Goal: Task Accomplishment & Management: Use online tool/utility

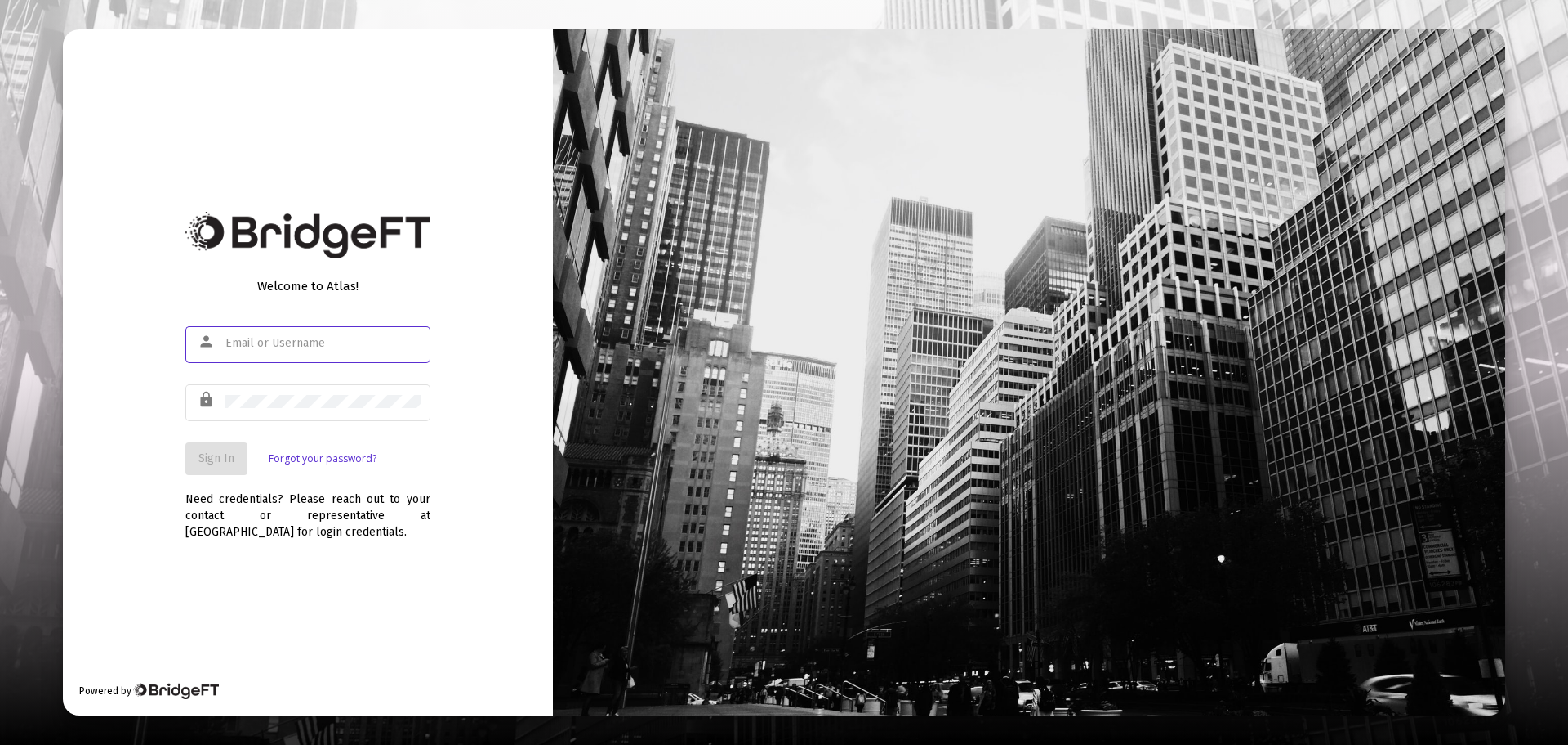
type input "[PERSON_NAME][EMAIL_ADDRESS][DOMAIN_NAME]"
click at [201, 442] on button "Sign In" at bounding box center [216, 458] width 62 height 33
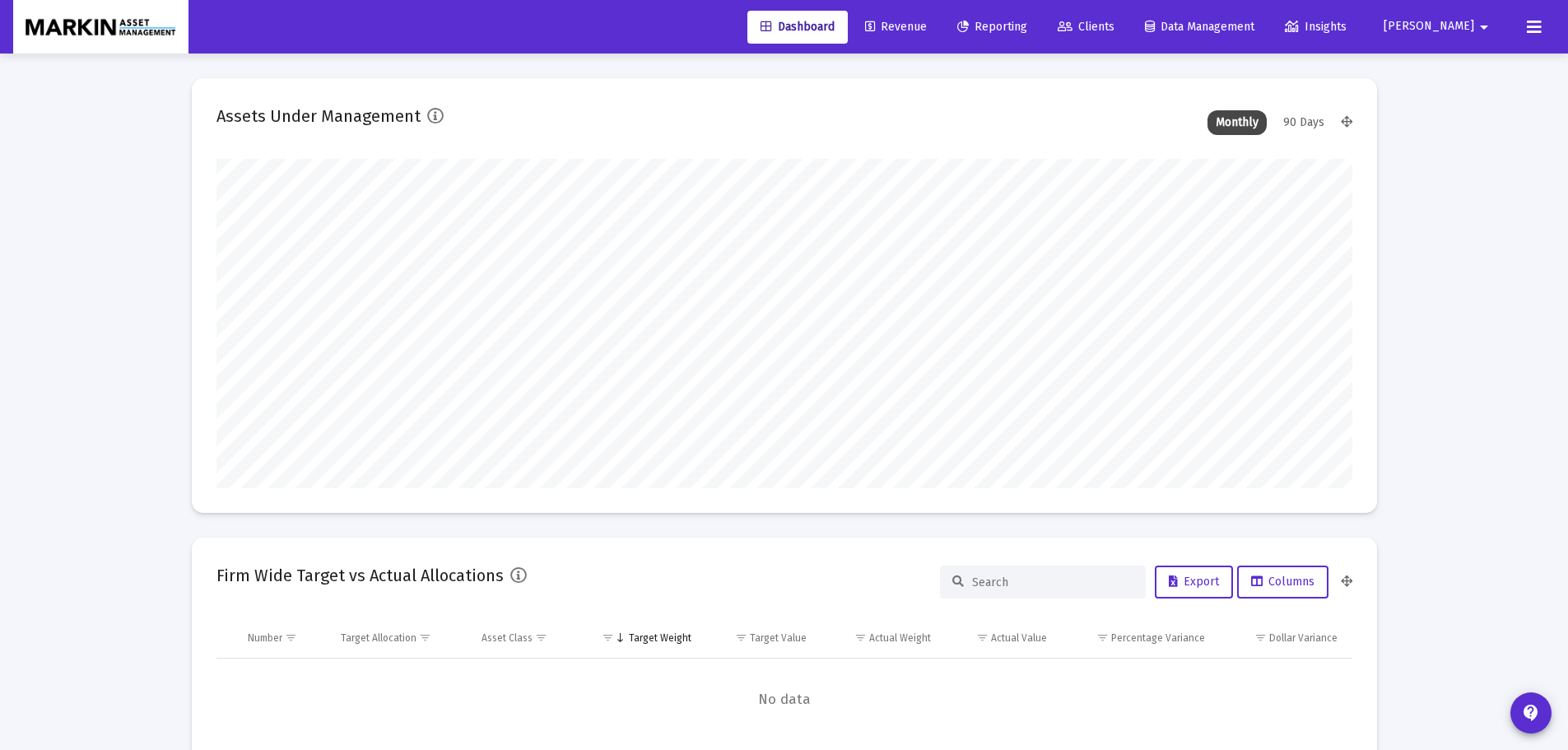
scroll to position [329, 611]
type input "[DATE]"
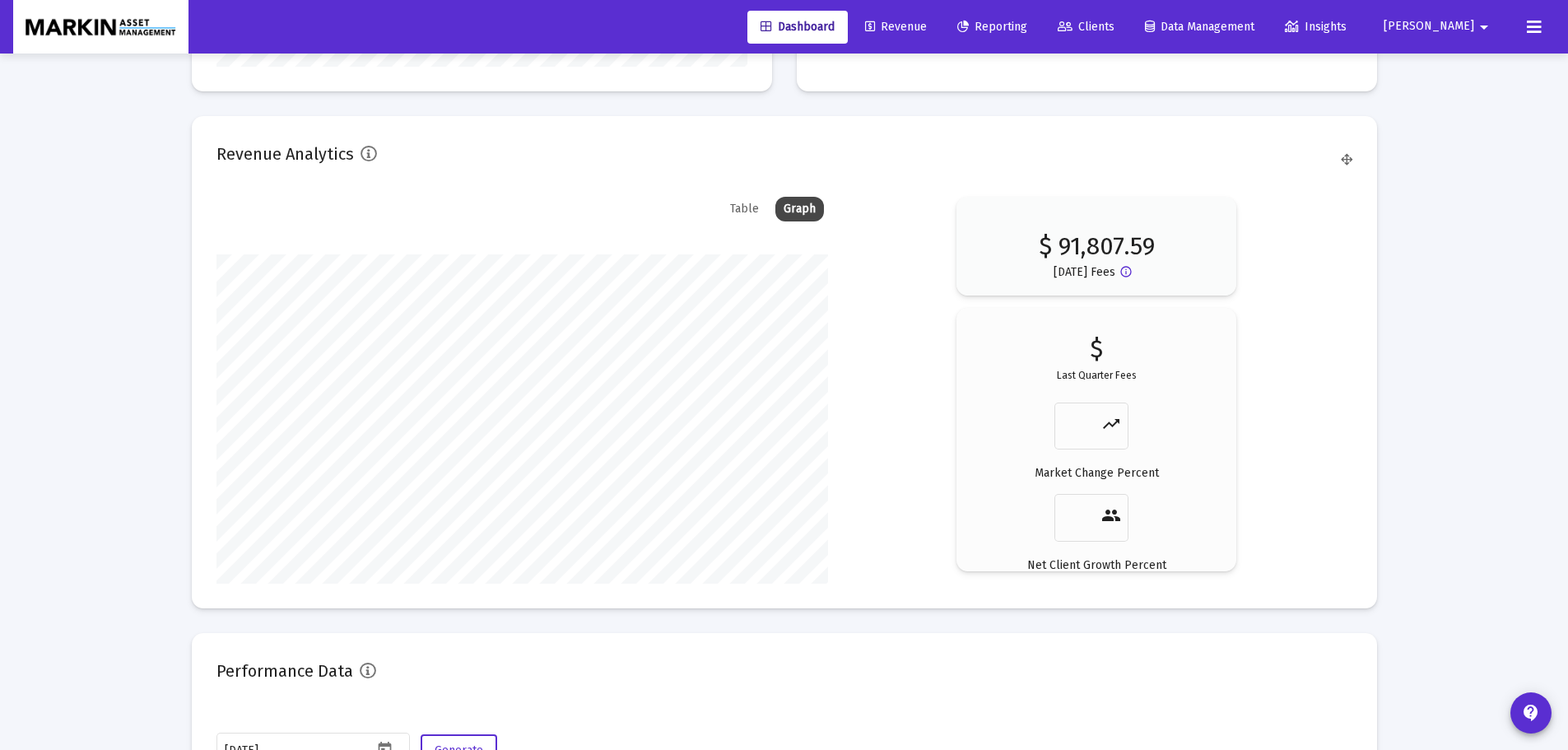
scroll to position [2486, 0]
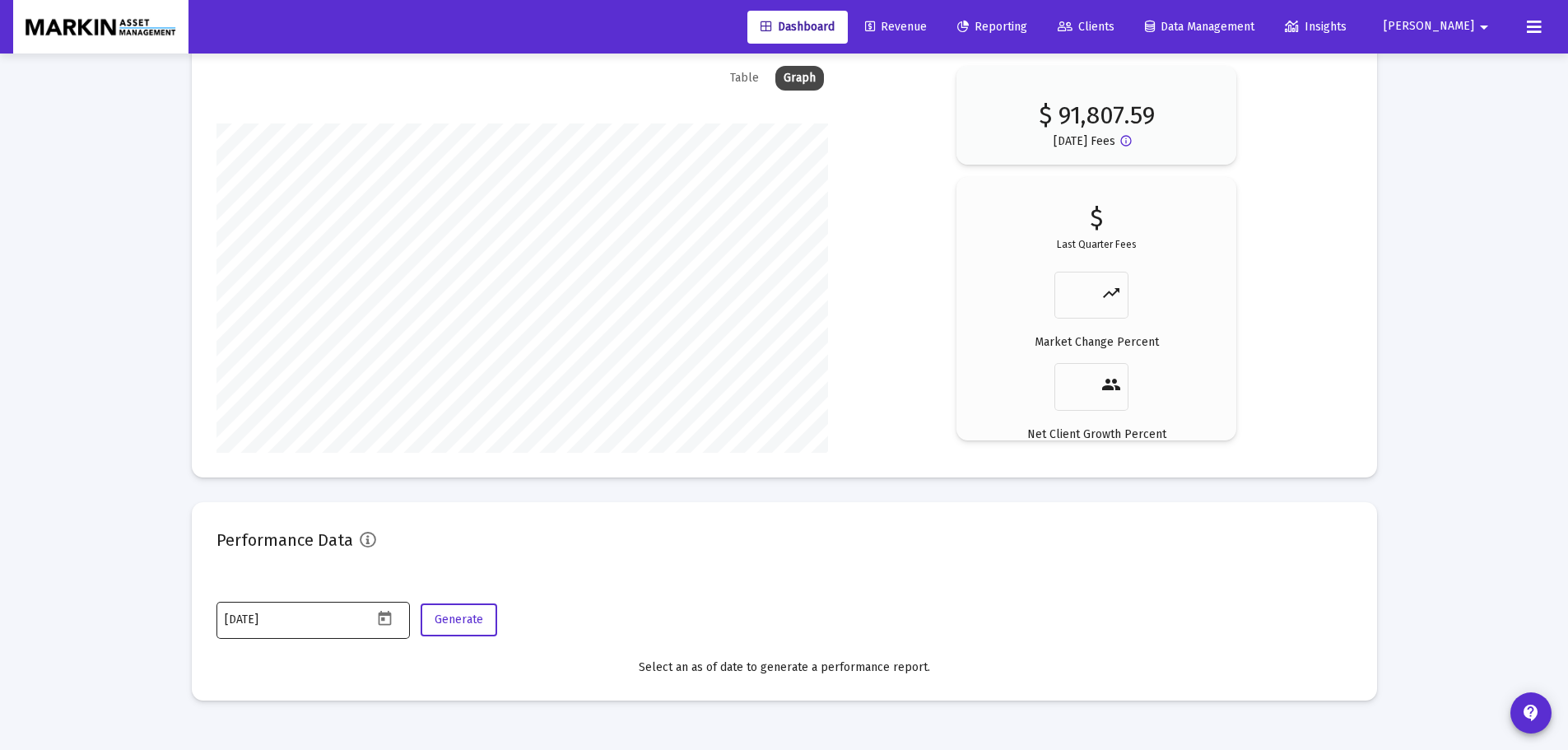
click at [392, 617] on icon "Open calendar" at bounding box center [385, 618] width 17 height 17
click at [404, 337] on button "Previous month" at bounding box center [397, 343] width 33 height 33
click at [358, 577] on div "31" at bounding box center [371, 581] width 29 height 29
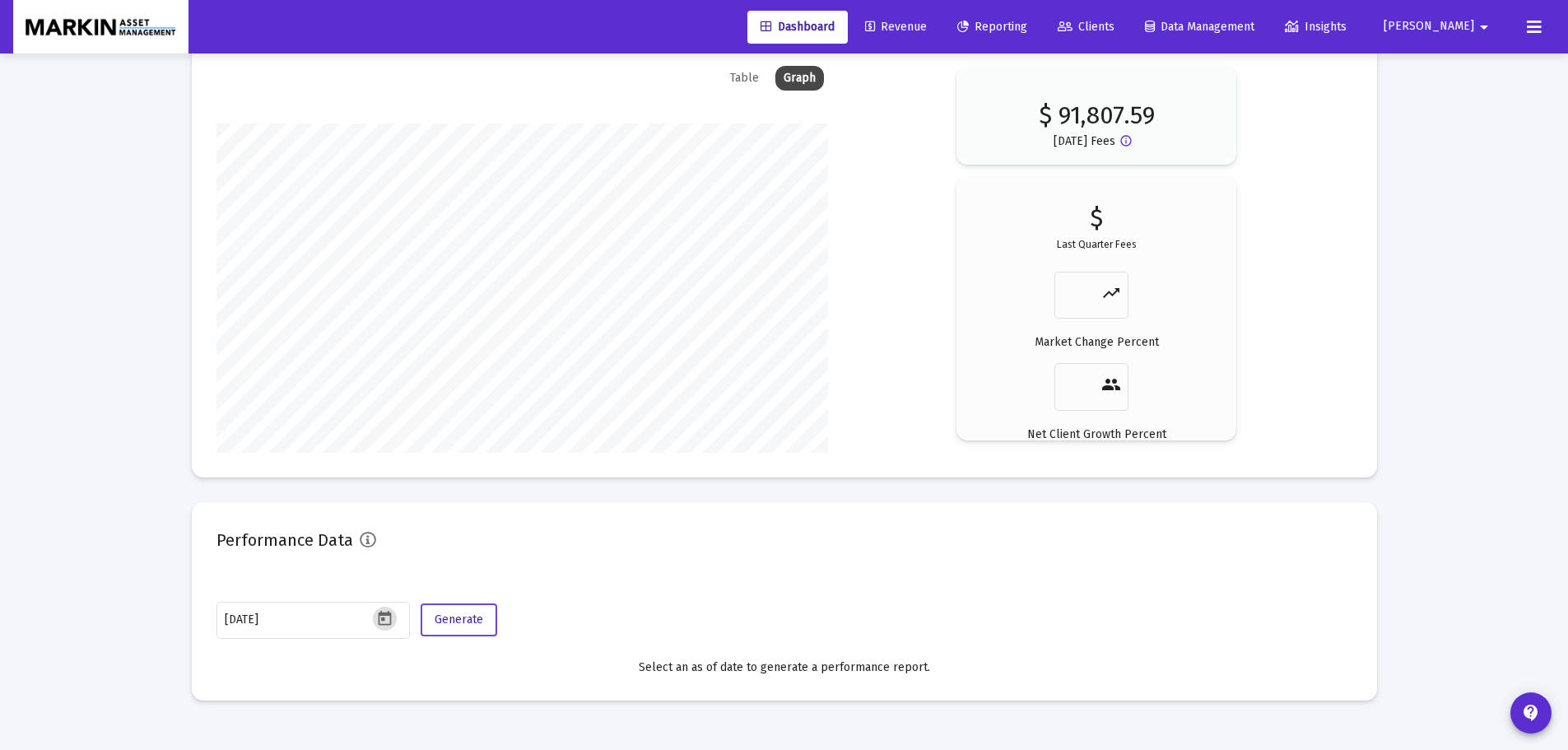
click at [462, 622] on span "Generate" at bounding box center [459, 618] width 48 height 14
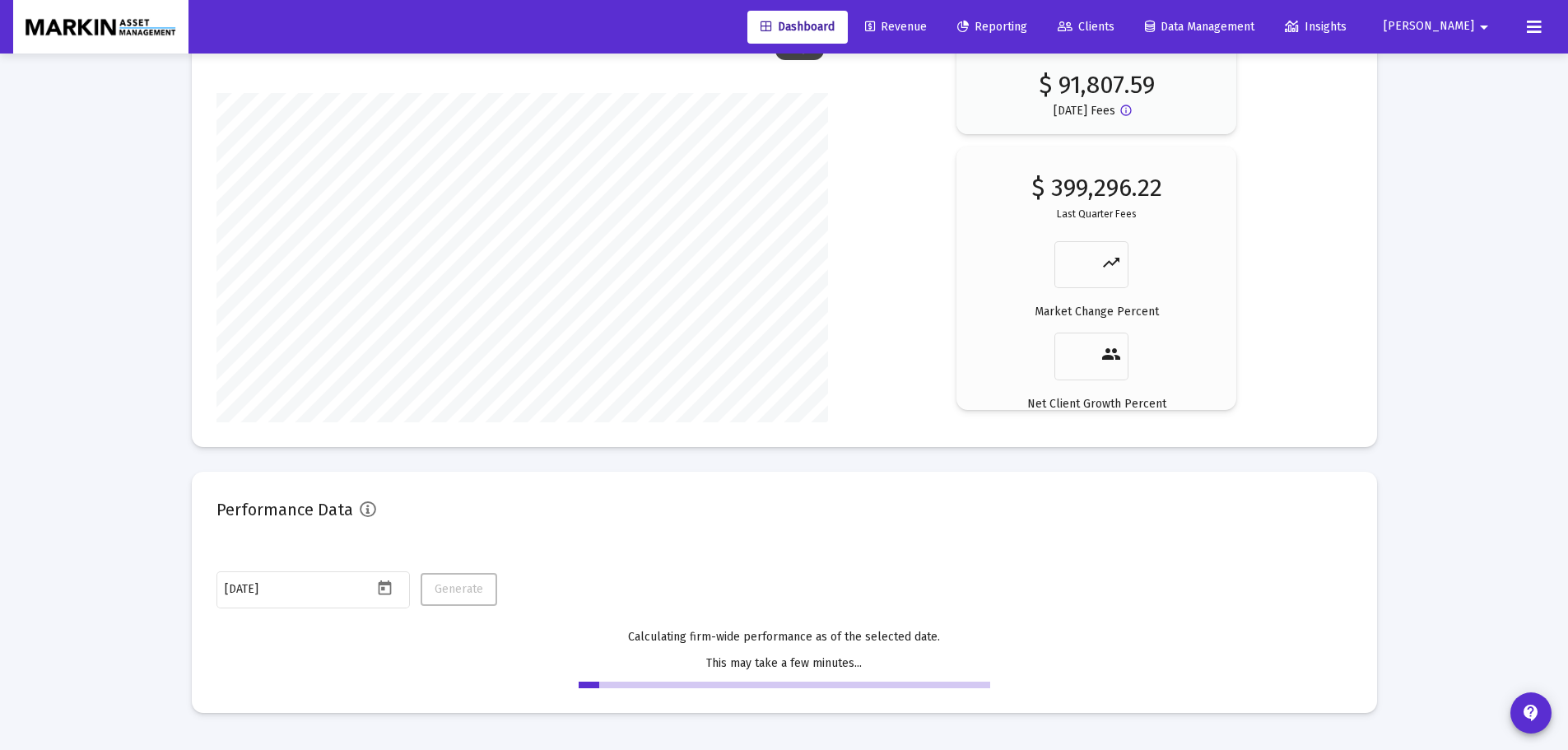
scroll to position [2529, 0]
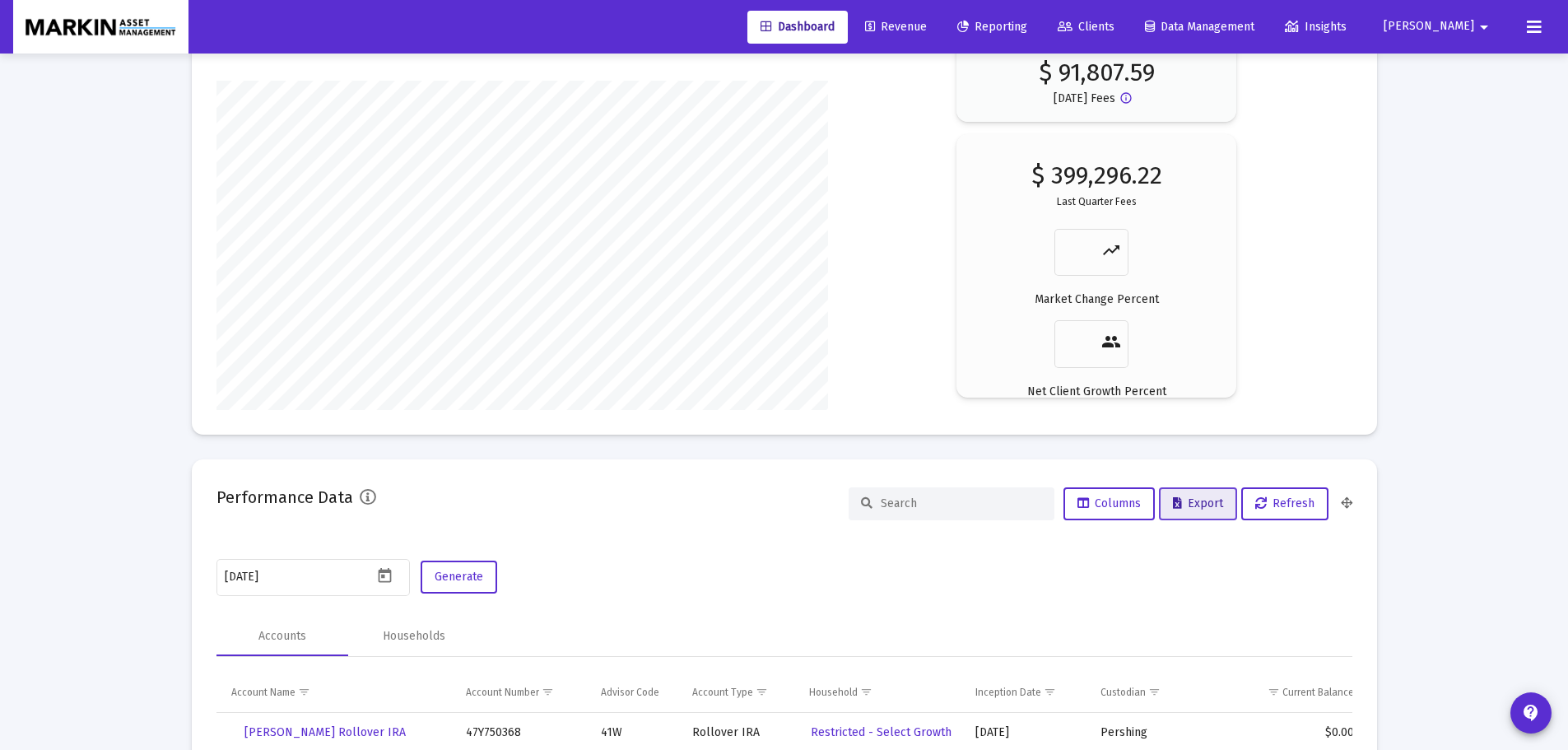
click at [1192, 511] on button "Export" at bounding box center [1198, 503] width 79 height 33
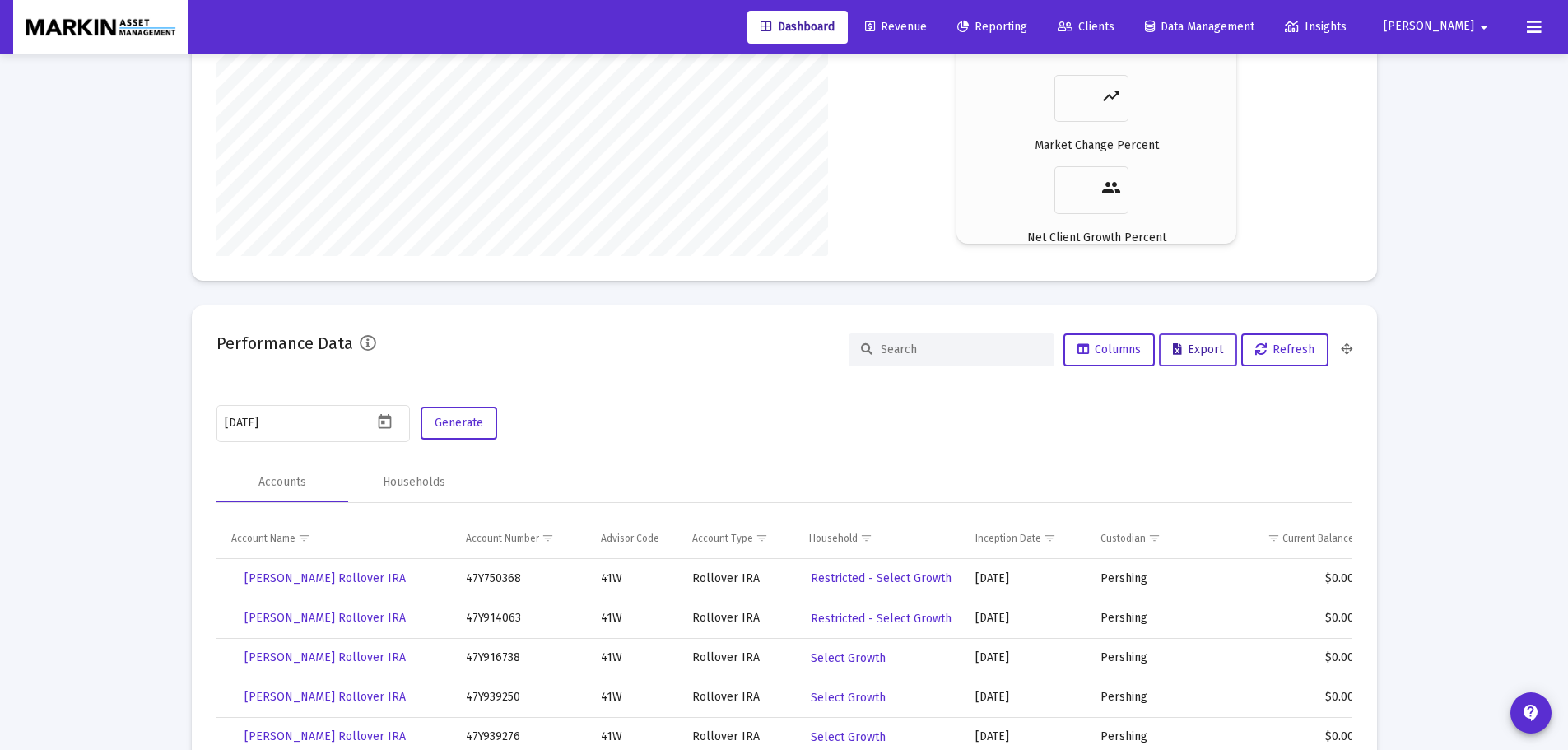
scroll to position [2693, 0]
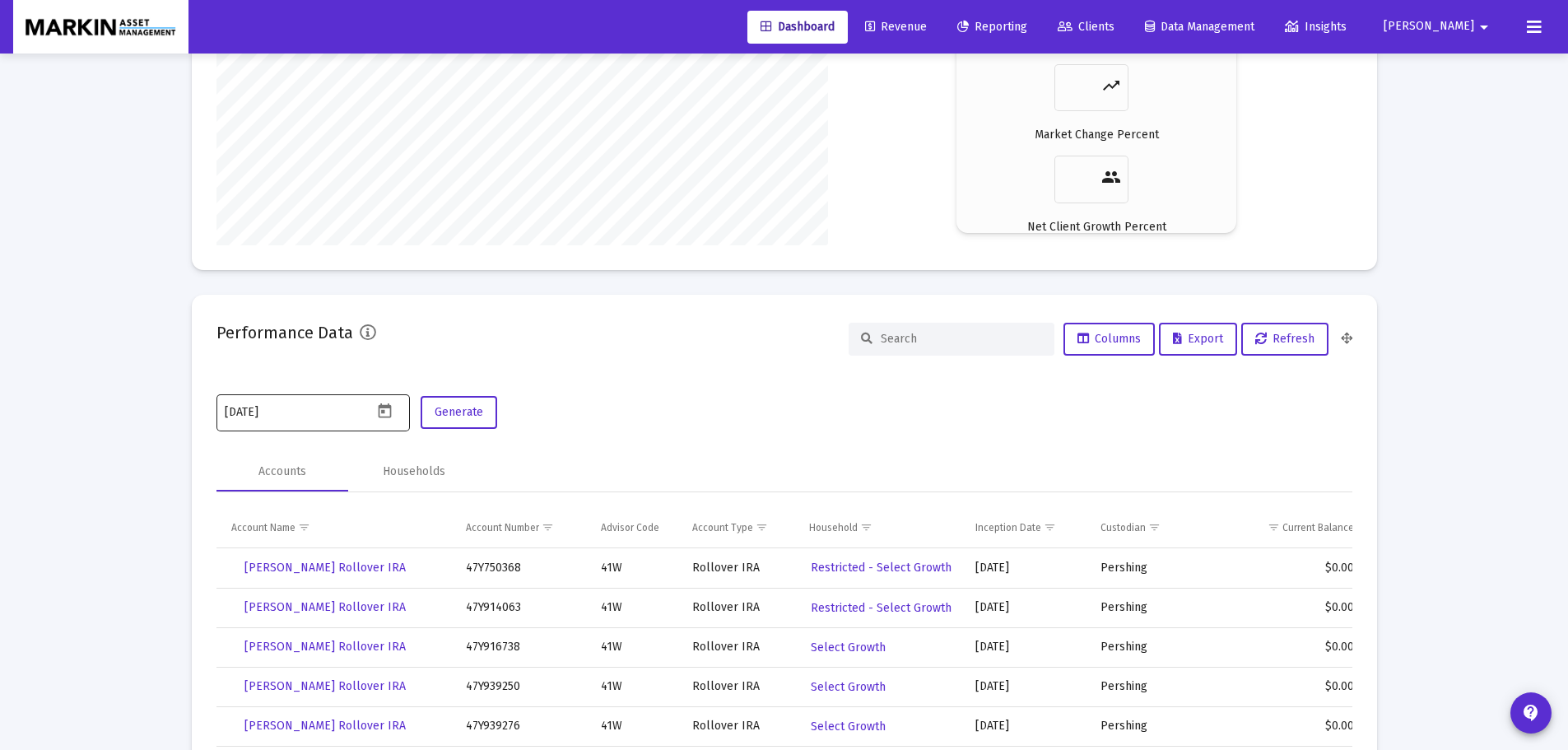
click at [394, 415] on icon "Open calendar" at bounding box center [385, 410] width 17 height 17
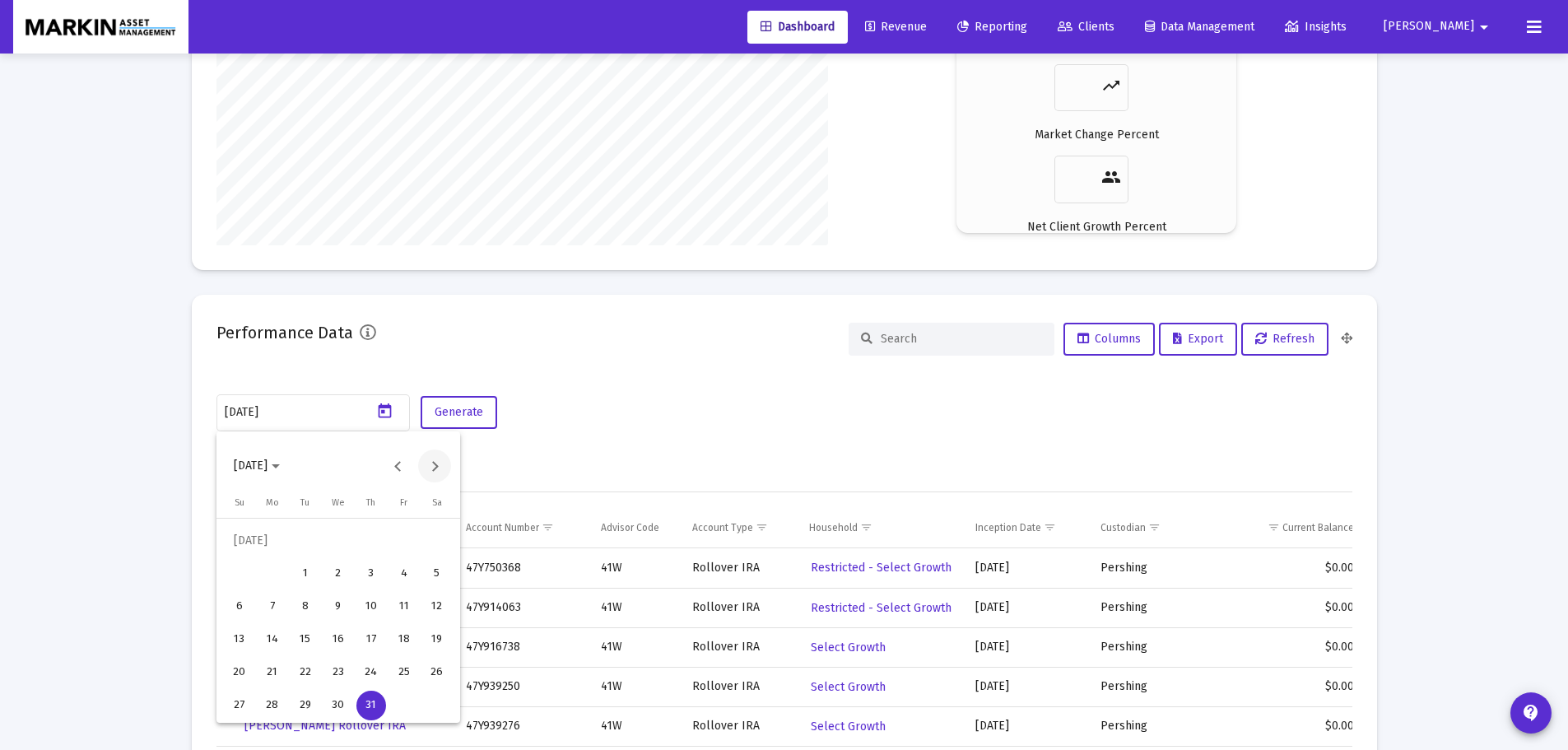
click at [436, 466] on button "Next month" at bounding box center [435, 466] width 33 height 33
click at [238, 702] on div "31" at bounding box center [239, 705] width 29 height 29
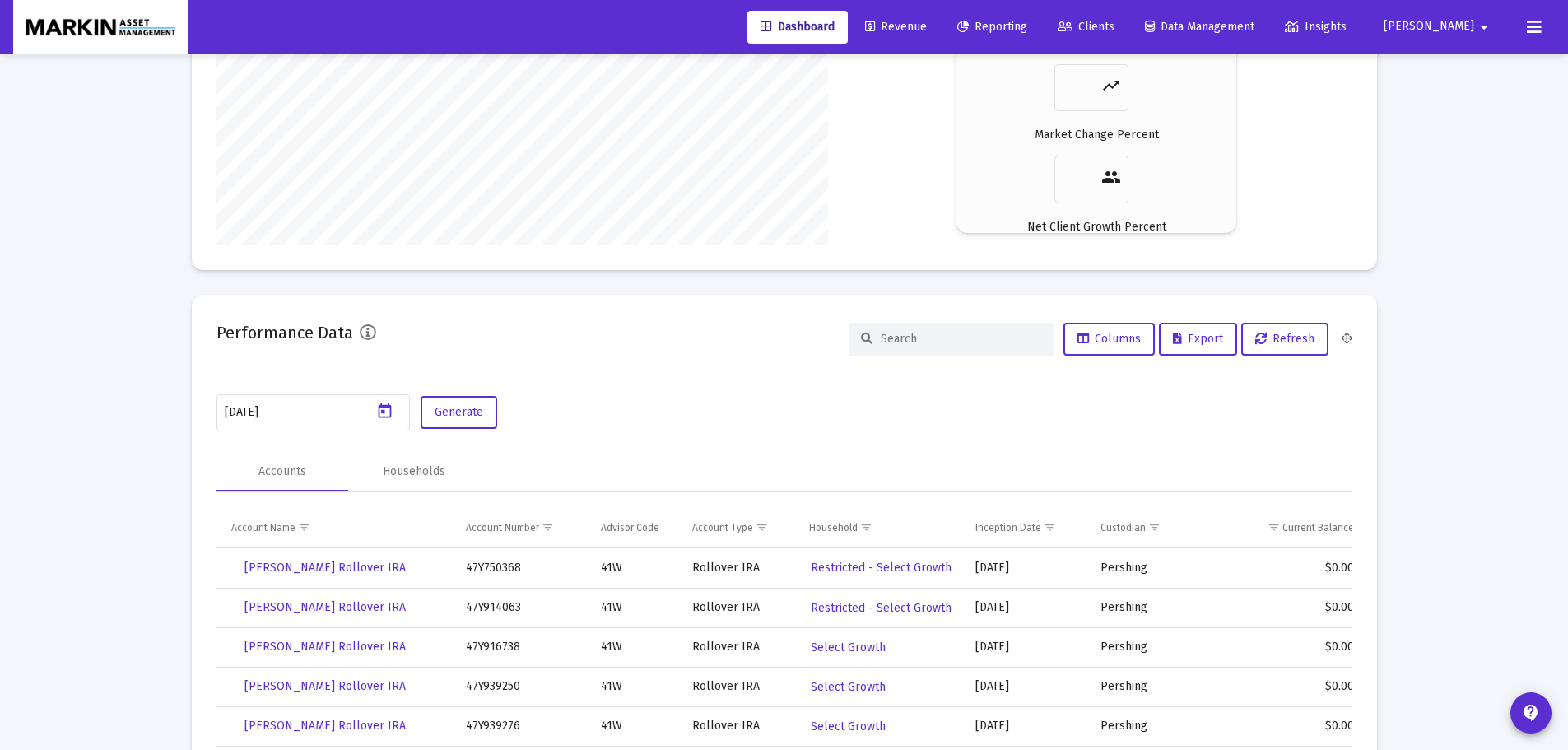
type input "[DATE]"
click at [456, 416] on span "Generate" at bounding box center [459, 411] width 48 height 14
click at [1196, 331] on button "Export" at bounding box center [1198, 339] width 79 height 33
click at [476, 444] on div "Generate" at bounding box center [457, 421] width 80 height 58
click at [1197, 335] on span "Export" at bounding box center [1197, 338] width 50 height 14
